Goal: Task Accomplishment & Management: Use online tool/utility

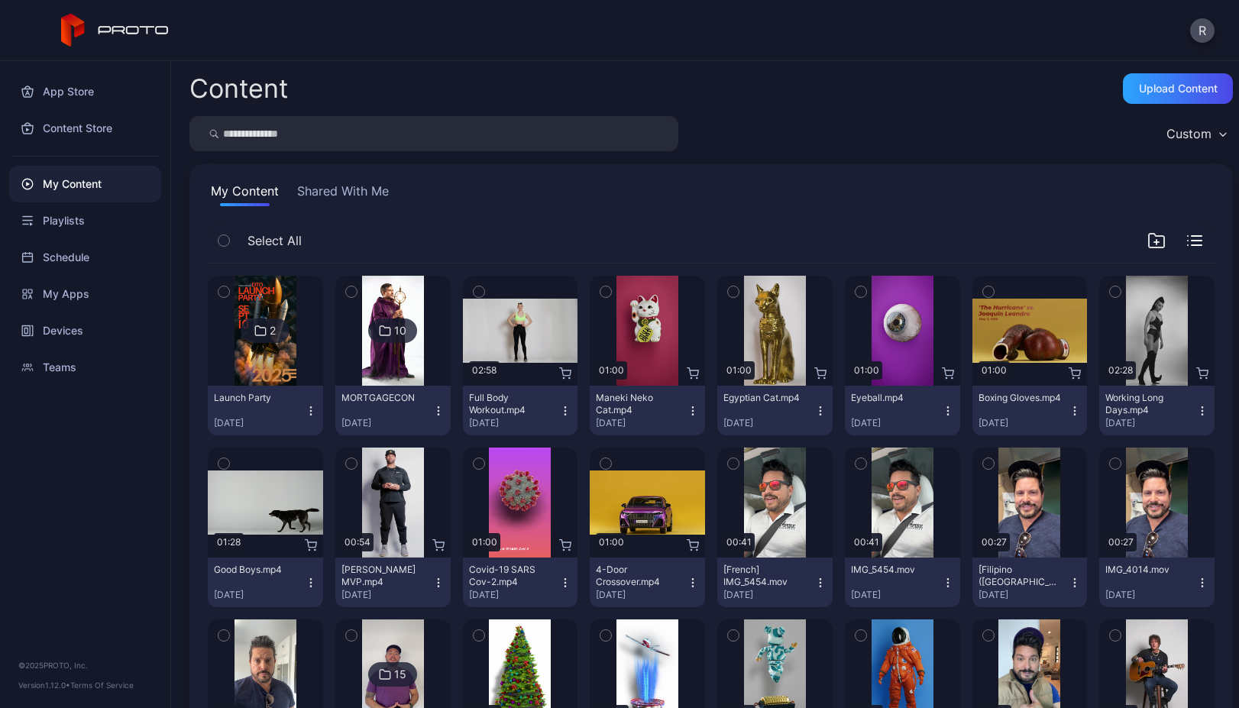
click at [272, 386] on button "Launch Party [DATE]" at bounding box center [265, 411] width 115 height 50
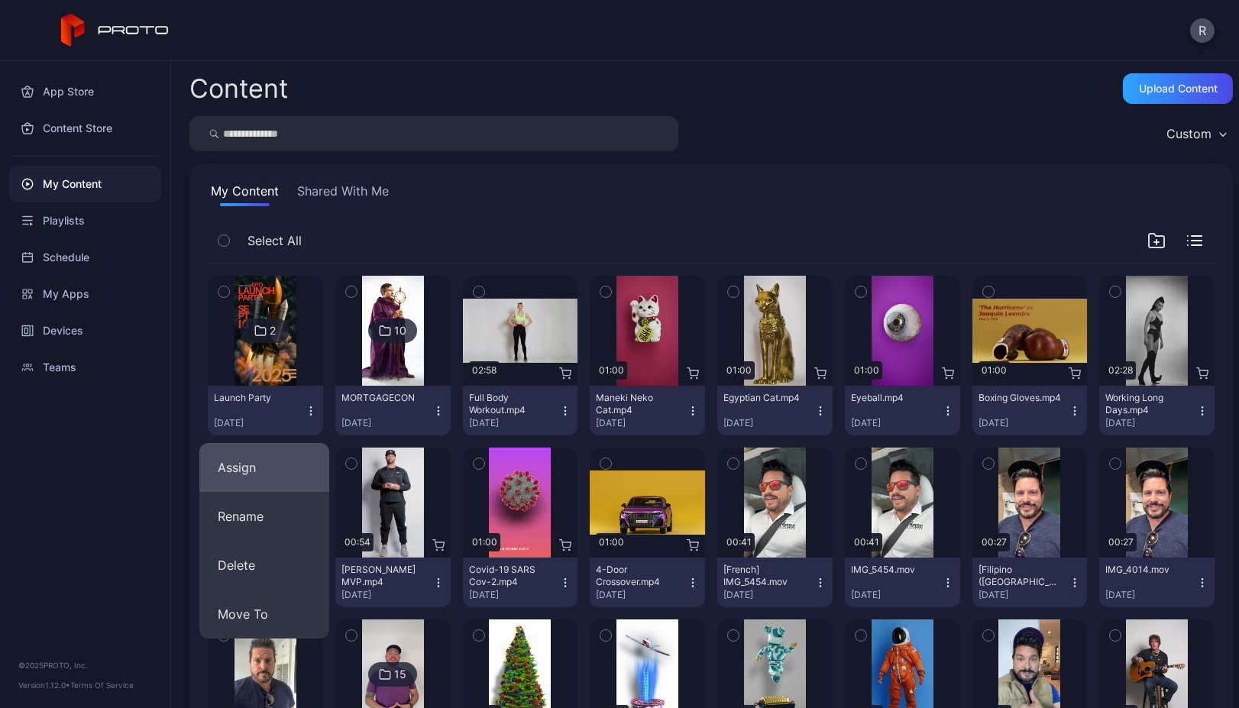
click at [256, 476] on button "Assign" at bounding box center [264, 467] width 130 height 49
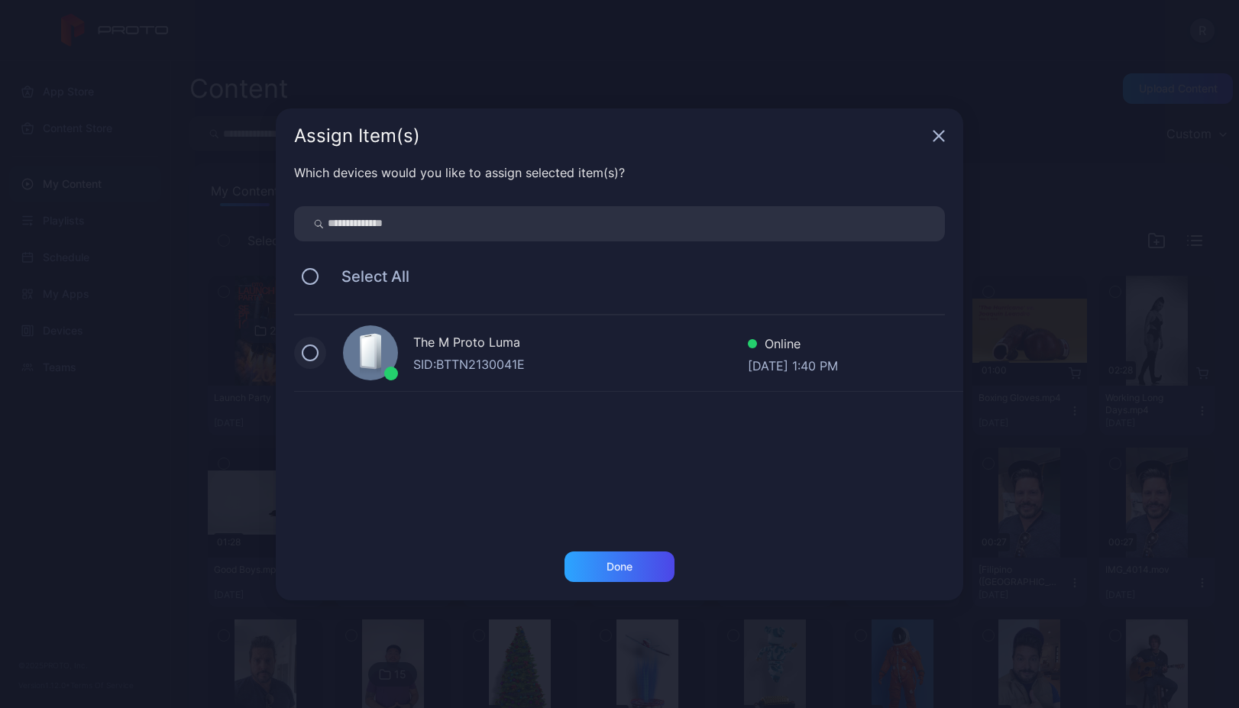
click at [307, 352] on button at bounding box center [310, 352] width 17 height 17
click at [585, 566] on div "Done" at bounding box center [619, 566] width 110 height 31
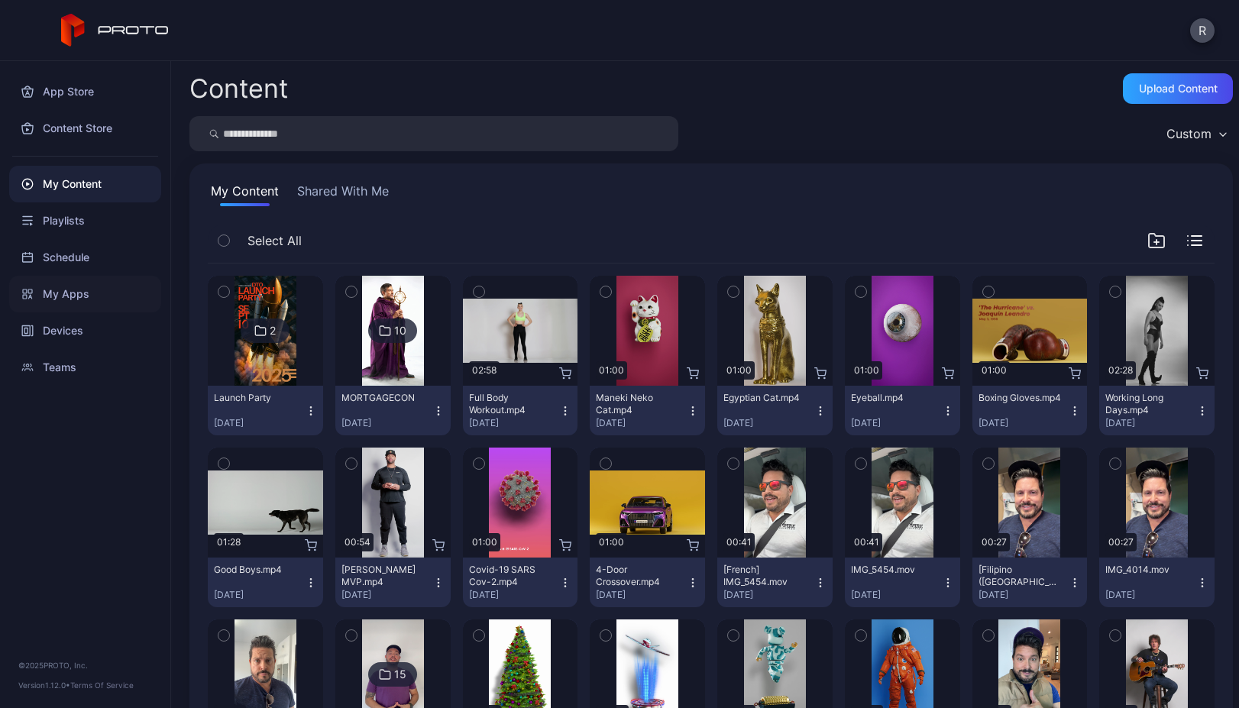
click at [84, 288] on div "My Apps" at bounding box center [85, 294] width 152 height 37
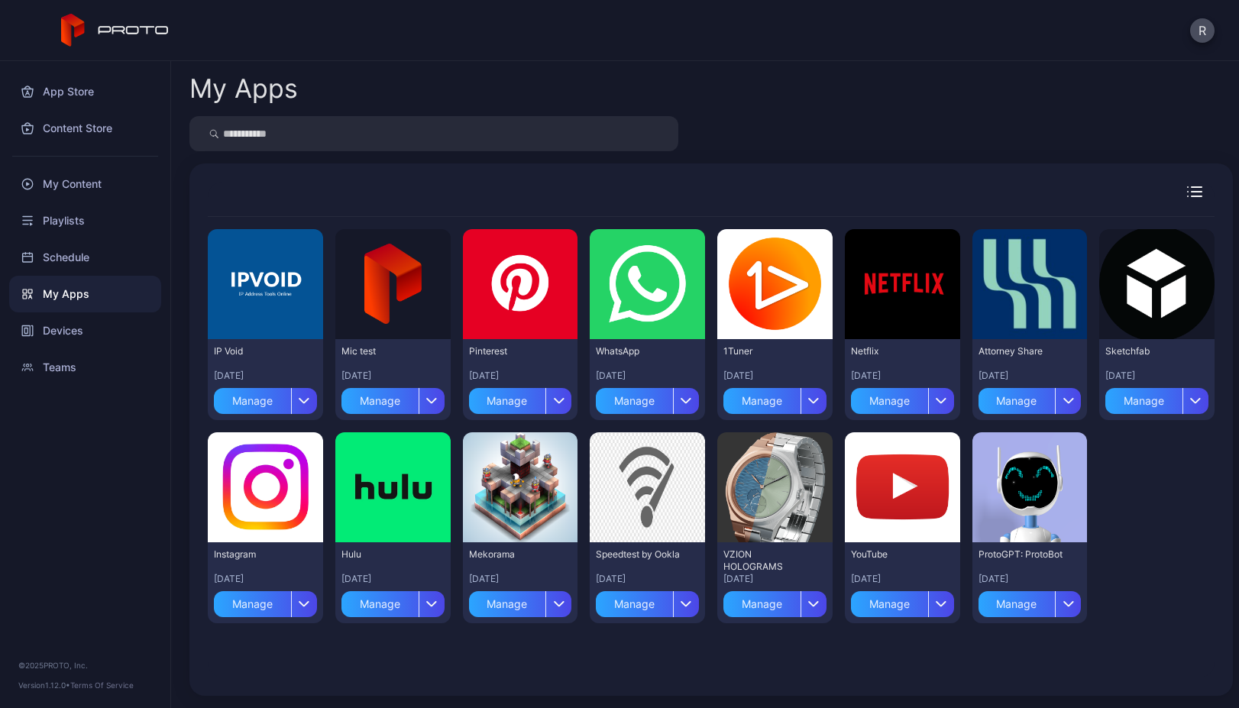
click at [392, 142] on input "search" at bounding box center [433, 133] width 489 height 35
click at [134, 19] on icon at bounding box center [115, 31] width 108 height 34
